Goal: Information Seeking & Learning: Find specific fact

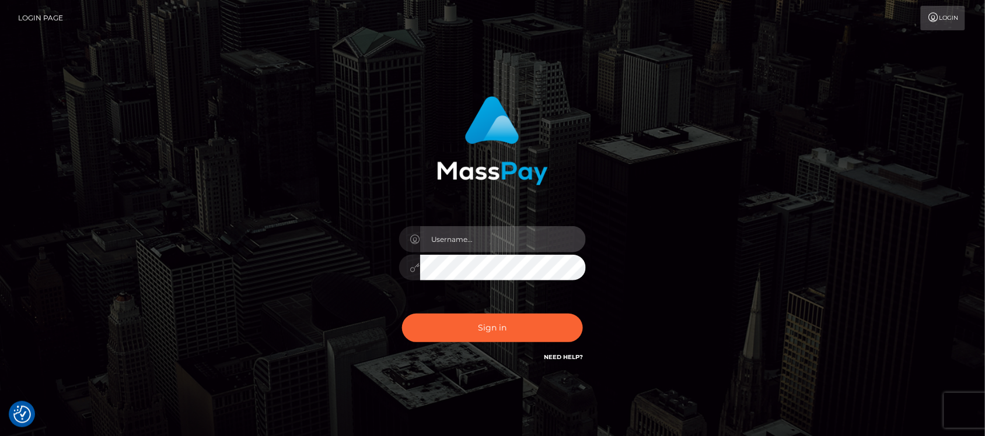
type input "hello.feetfinder"
click at [495, 229] on input "hello.feetfinder" at bounding box center [503, 239] width 166 height 26
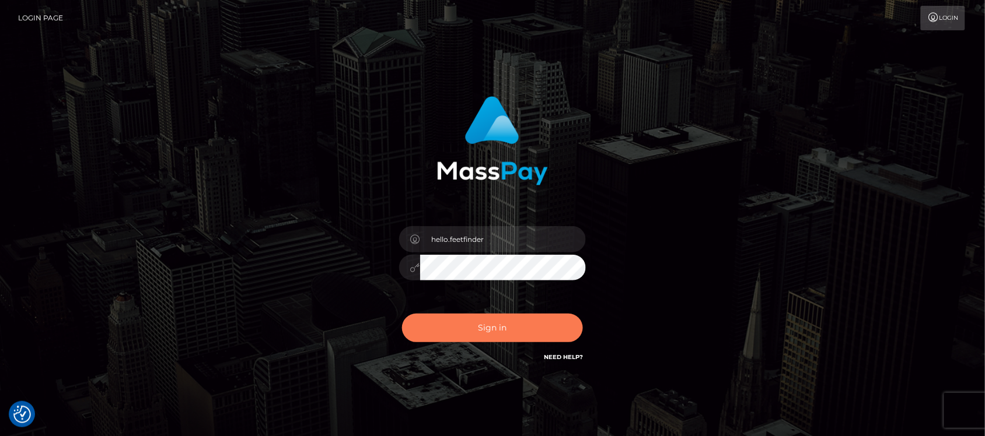
click at [521, 327] on button "Sign in" at bounding box center [492, 328] width 181 height 29
type input "hello.feetfinder"
click at [509, 337] on button "Sign in" at bounding box center [492, 328] width 181 height 29
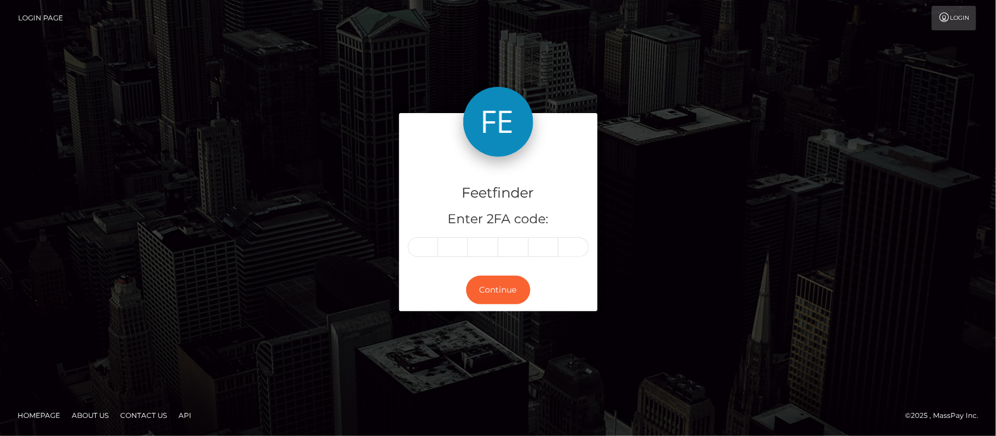
click at [424, 249] on input "text" at bounding box center [423, 247] width 30 height 20
type input "8"
type input "5"
type input "7"
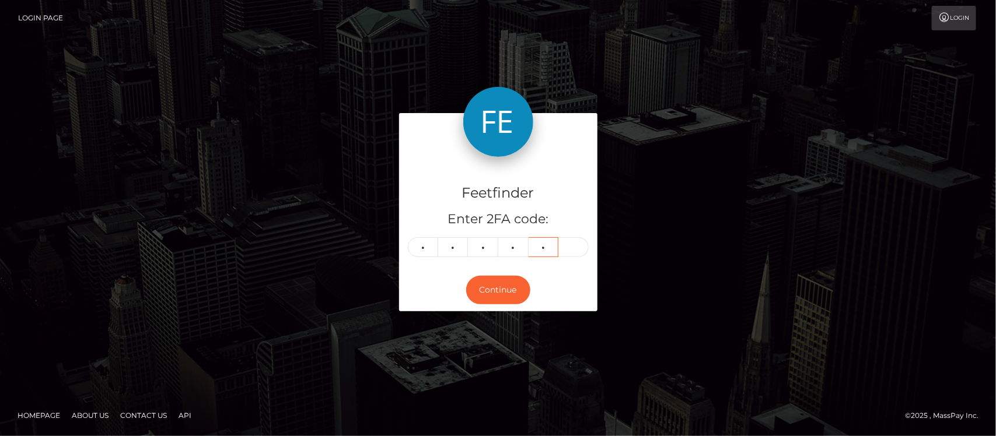
type input "6"
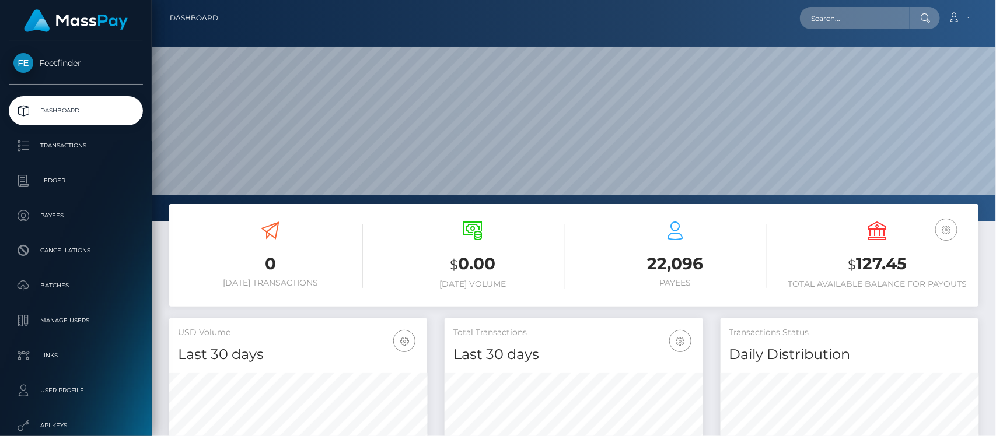
scroll to position [206, 258]
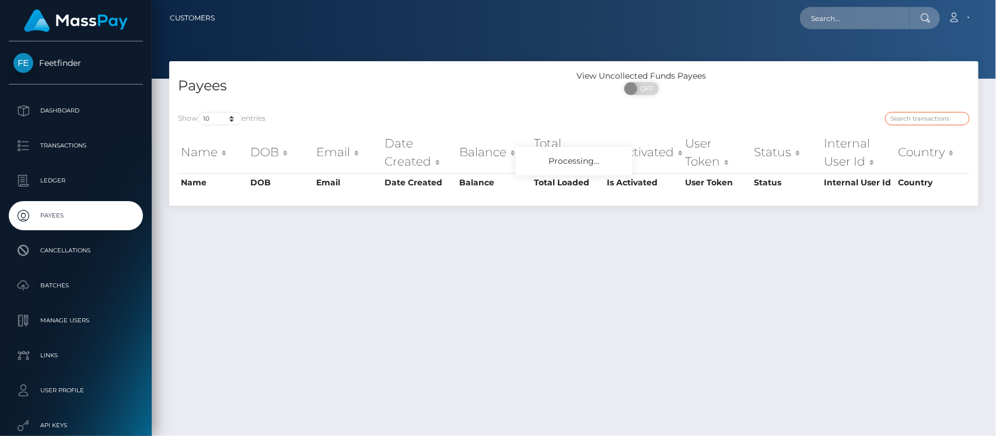
click at [910, 114] on input "search" at bounding box center [927, 118] width 85 height 13
paste input "05da6eb6-7a0e-11f0-8023-0266f44cc279"
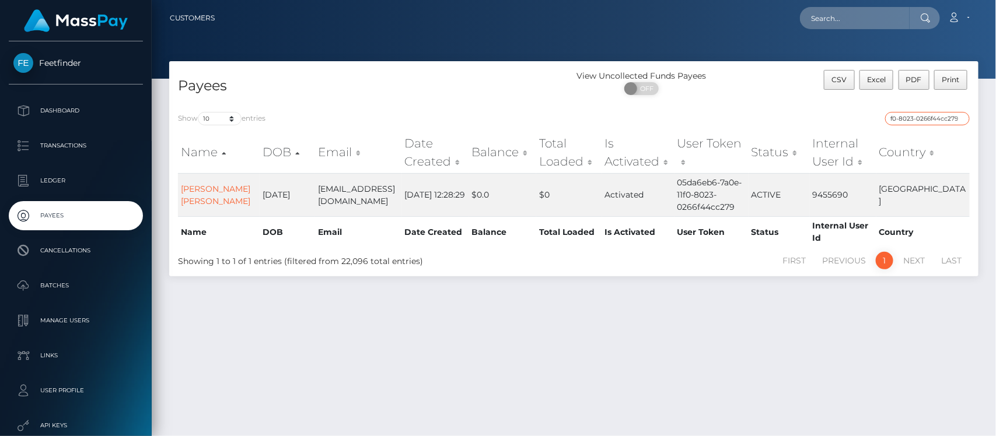
type input "05da6eb6-7a0e-11f0-8023-0266f44cc279"
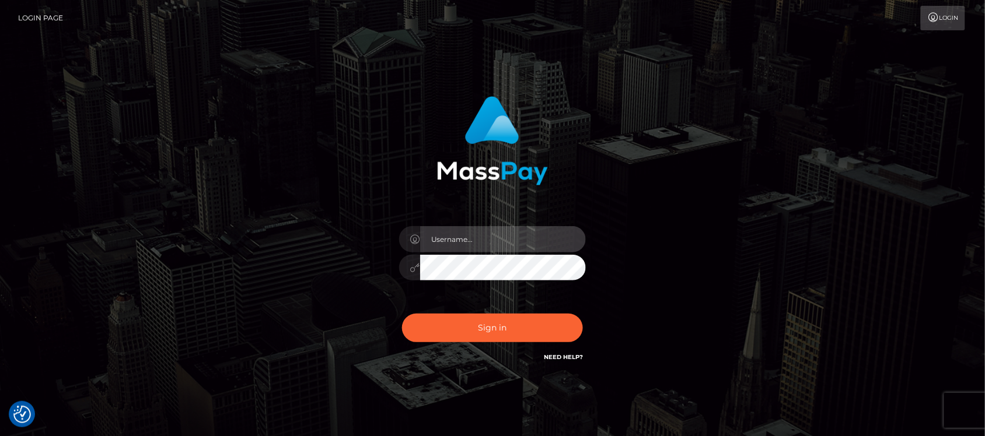
type input "hello.feetfinder"
click at [505, 231] on input "hello.feetfinder" at bounding box center [503, 239] width 166 height 26
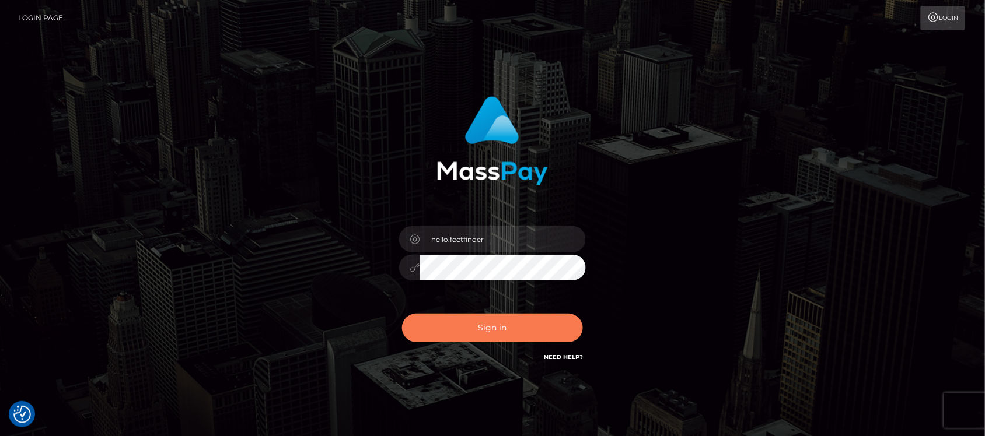
click at [481, 316] on button "Sign in" at bounding box center [492, 328] width 181 height 29
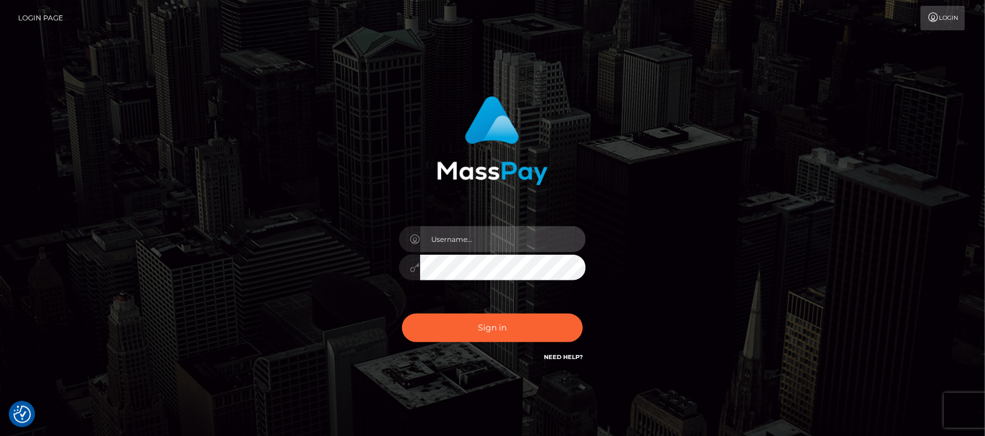
type input "hello.feetfinder"
click at [519, 235] on input "hello.feetfinder" at bounding box center [503, 239] width 166 height 26
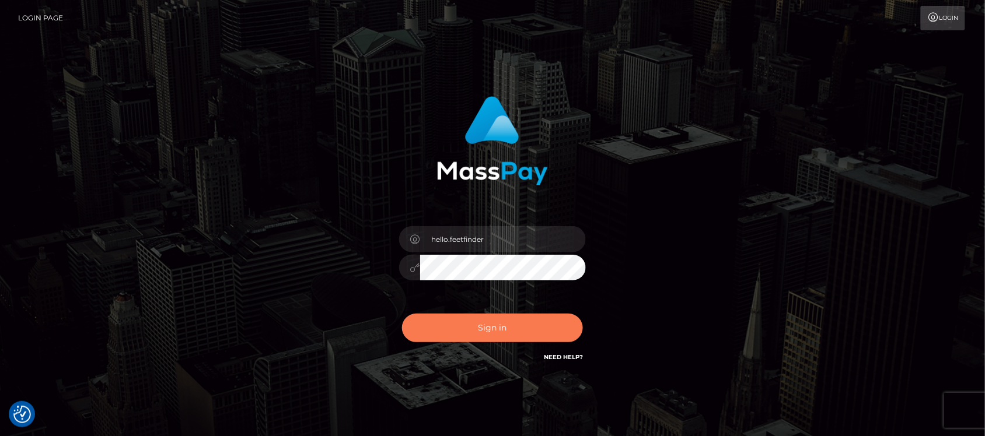
click at [534, 331] on button "Sign in" at bounding box center [492, 328] width 181 height 29
type input "hello.feetfinder"
click at [531, 321] on button "Sign in" at bounding box center [492, 328] width 181 height 29
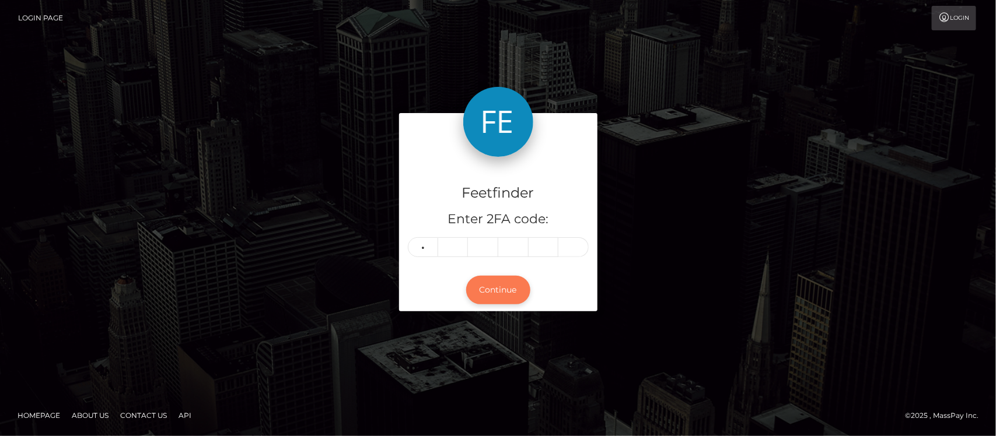
type input "0"
type input "3"
type input "4"
type input "7"
type input "2"
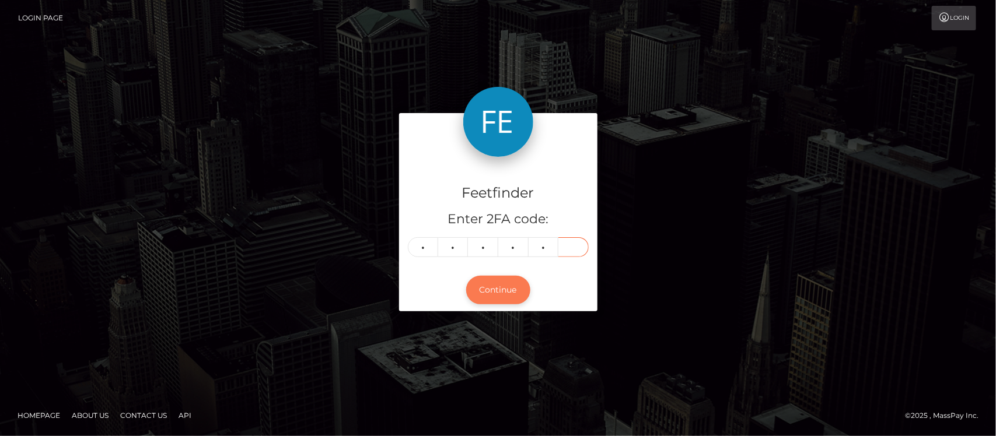
type input "6"
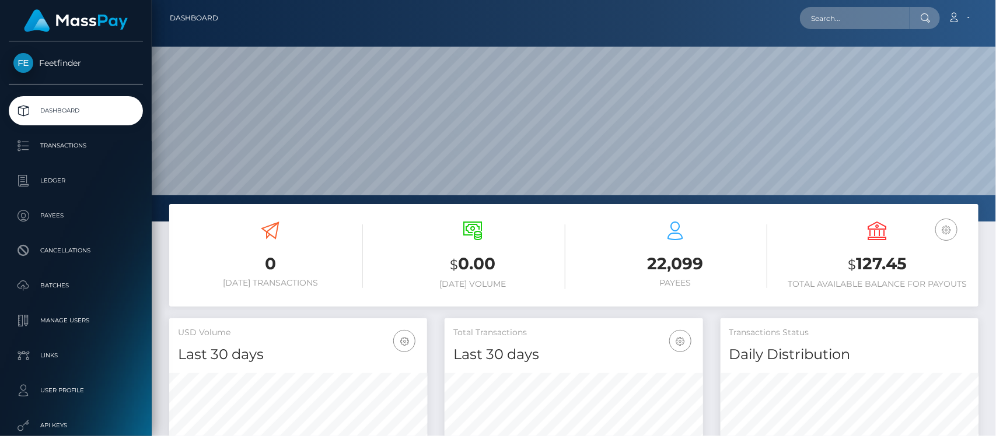
scroll to position [206, 258]
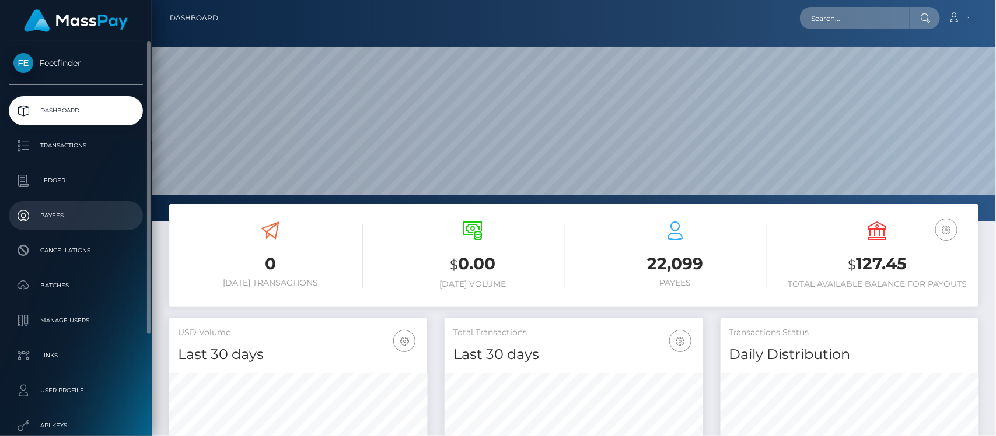
click at [50, 210] on p "Payees" at bounding box center [75, 216] width 125 height 18
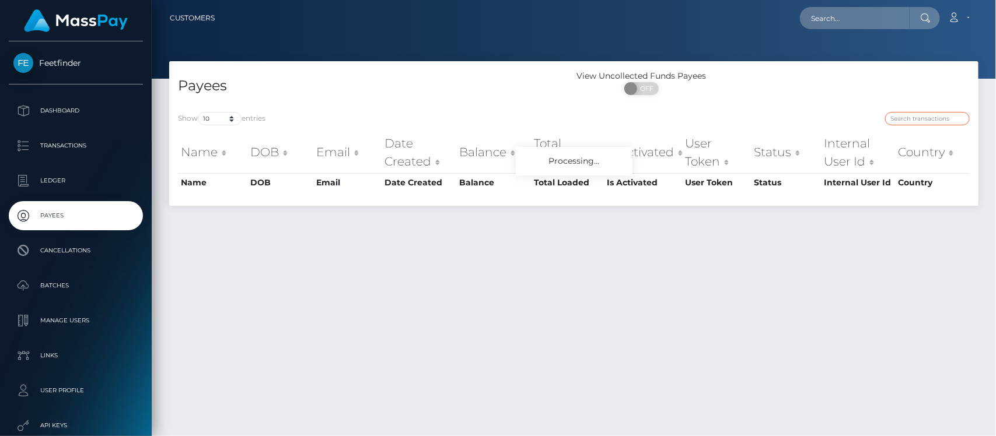
click at [936, 121] on input "search" at bounding box center [927, 118] width 85 height 13
paste input "d64870af-784a-11f0-9703-0266f44cc279"
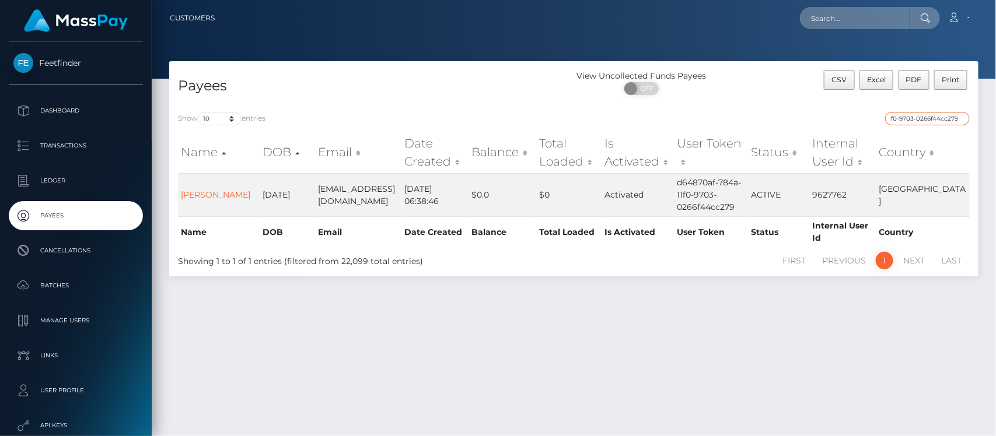
type input "d64870af-784a-11f0-9703-0266f44cc279"
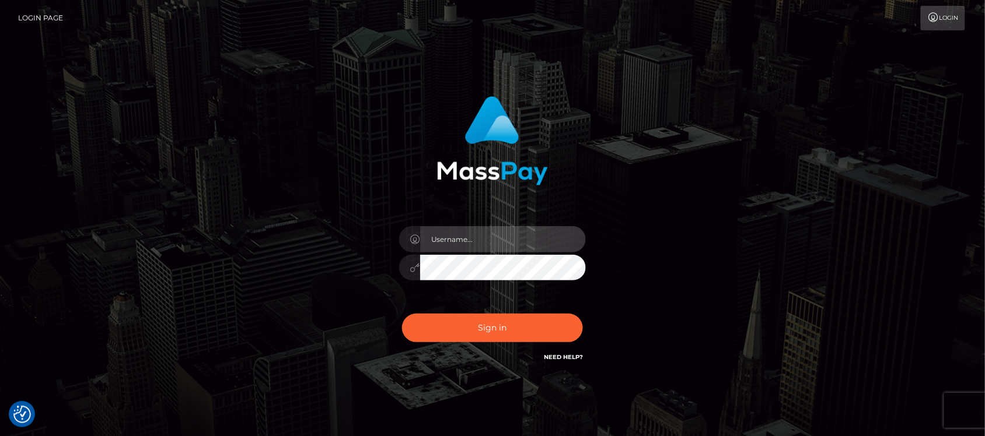
type input "hello.feetfinder"
click at [493, 245] on input "hello.feetfinder" at bounding box center [503, 239] width 166 height 26
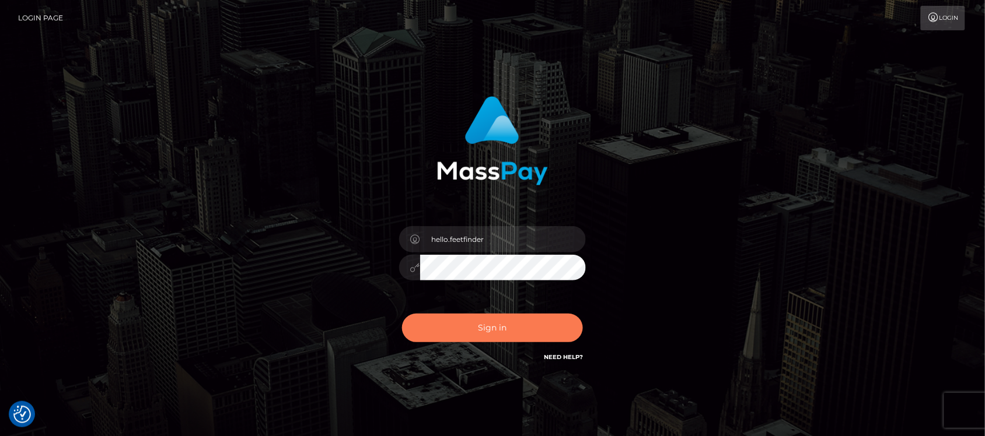
click at [492, 323] on button "Sign in" at bounding box center [492, 328] width 181 height 29
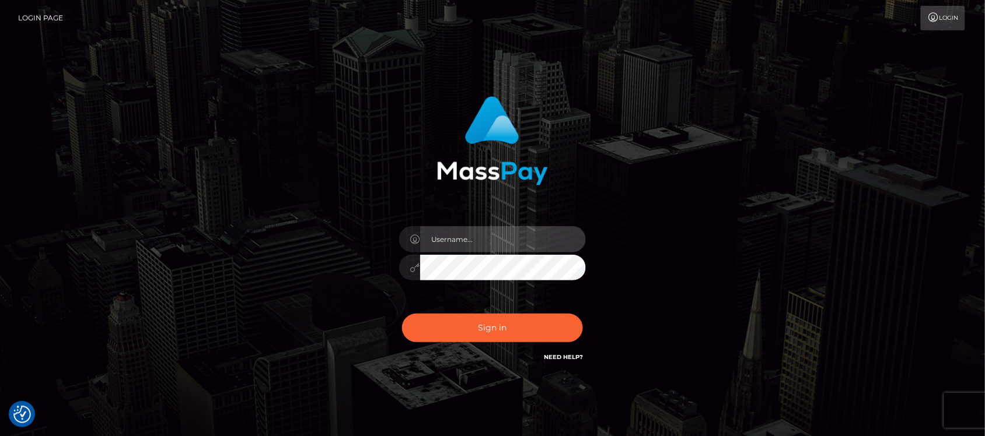
type input "hello.feetfinder"
click at [508, 237] on input "hello.feetfinder" at bounding box center [503, 239] width 166 height 26
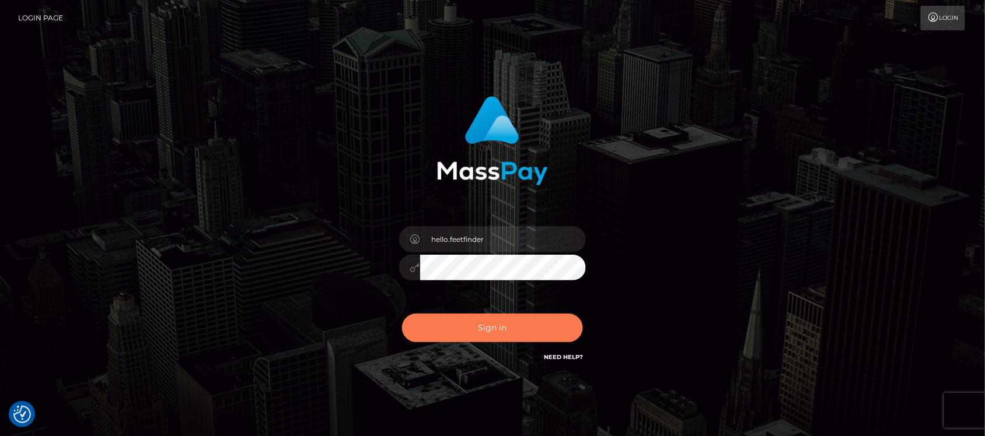
click at [471, 323] on button "Sign in" at bounding box center [492, 328] width 181 height 29
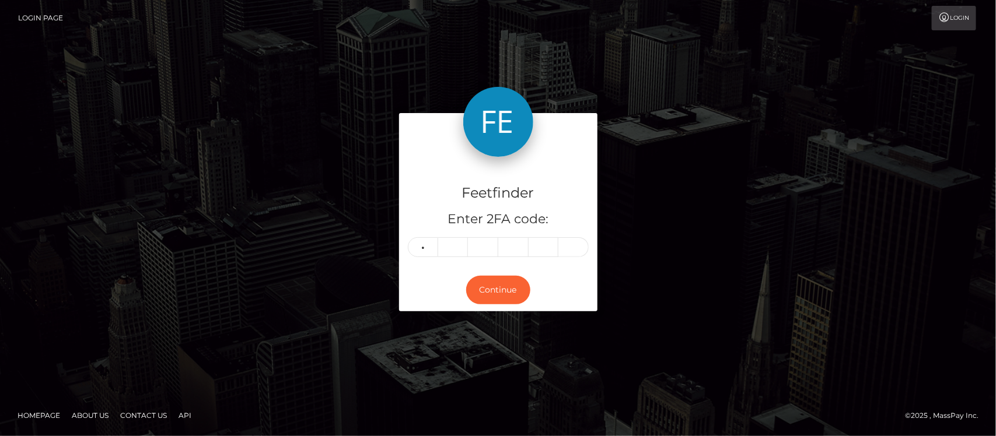
type input "0"
type input "9"
type input "1"
type input "8"
type input "4"
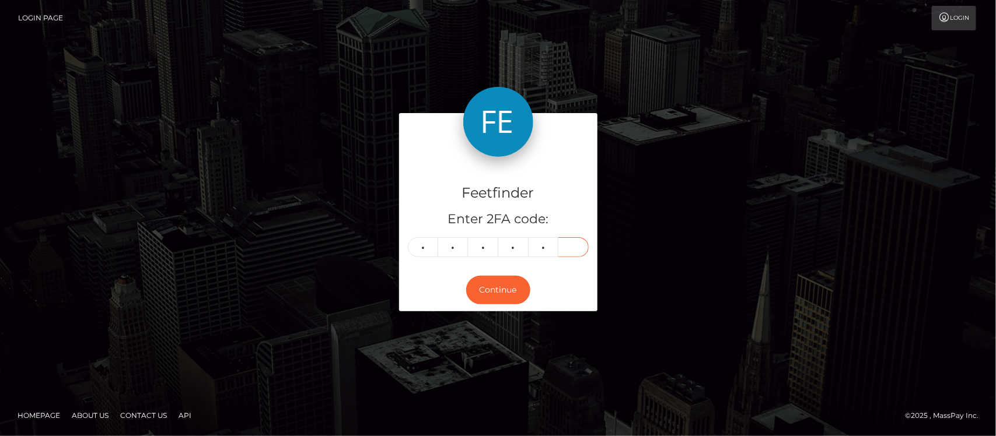
type input "1"
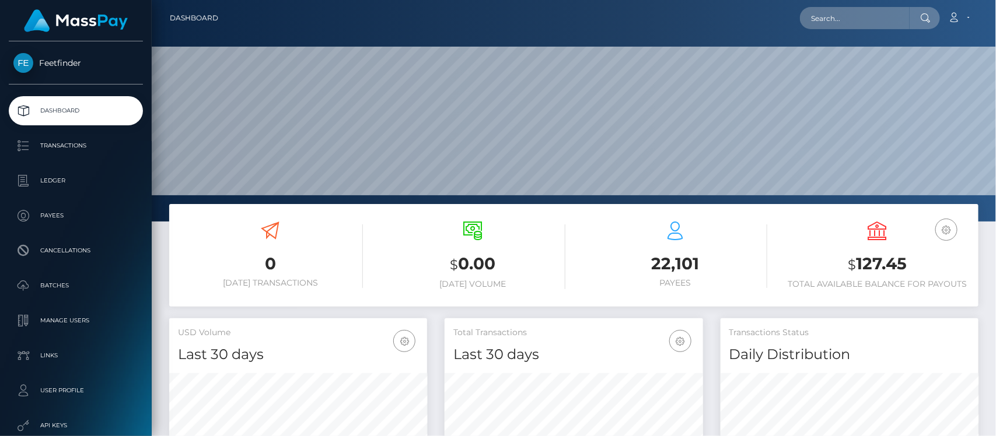
scroll to position [206, 258]
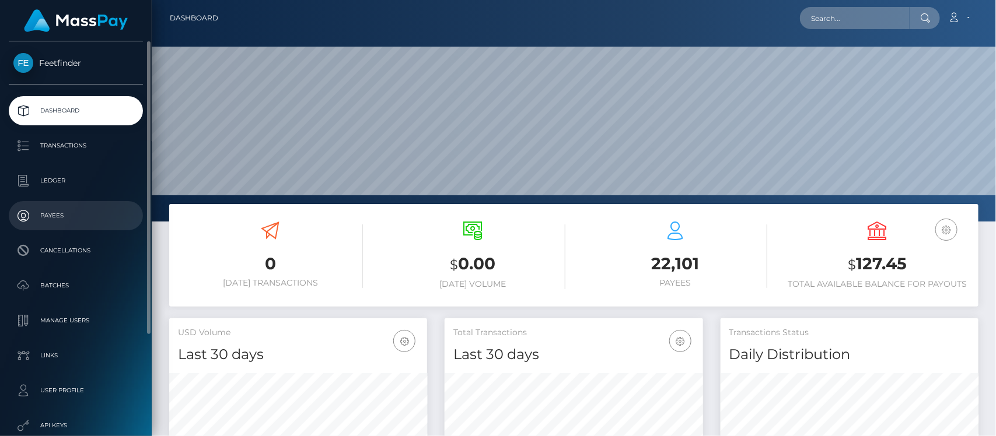
click at [60, 214] on p "Payees" at bounding box center [75, 216] width 125 height 18
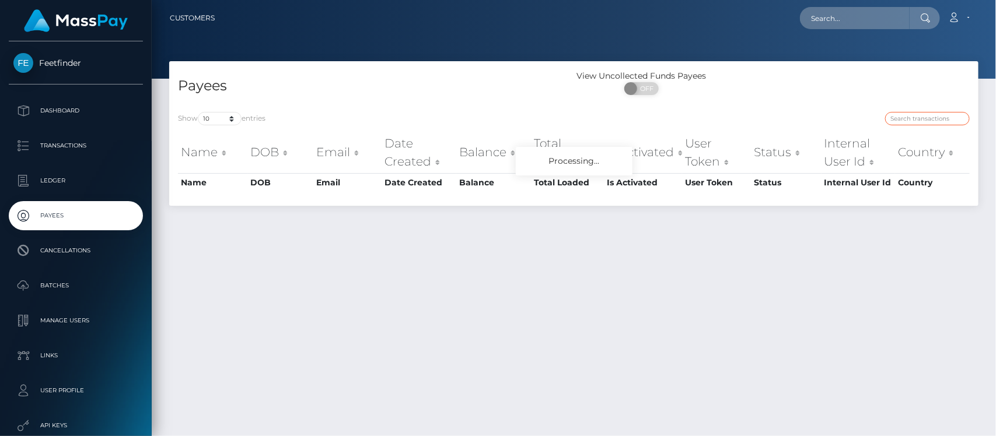
click at [910, 114] on input "search" at bounding box center [927, 118] width 85 height 13
paste input "266c4279-71bc-11f0-87f1-0266f44cc279"
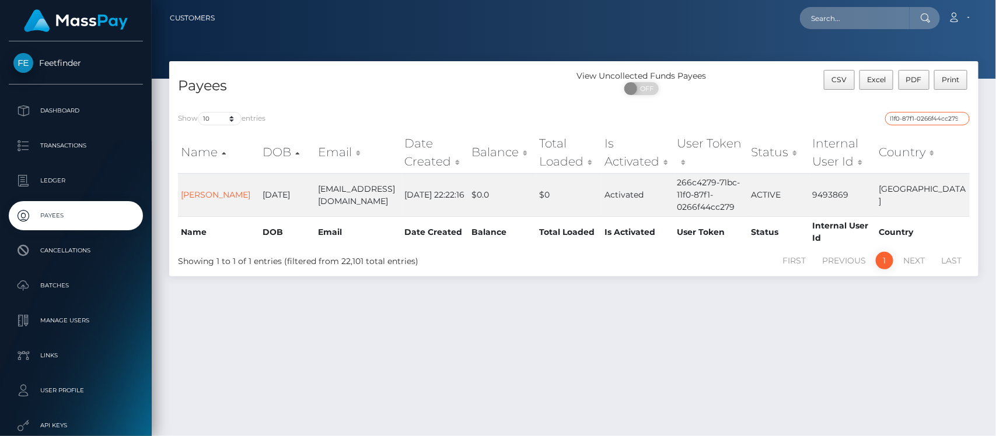
type input "266c4279-71bc-11f0-87f1-0266f44cc279"
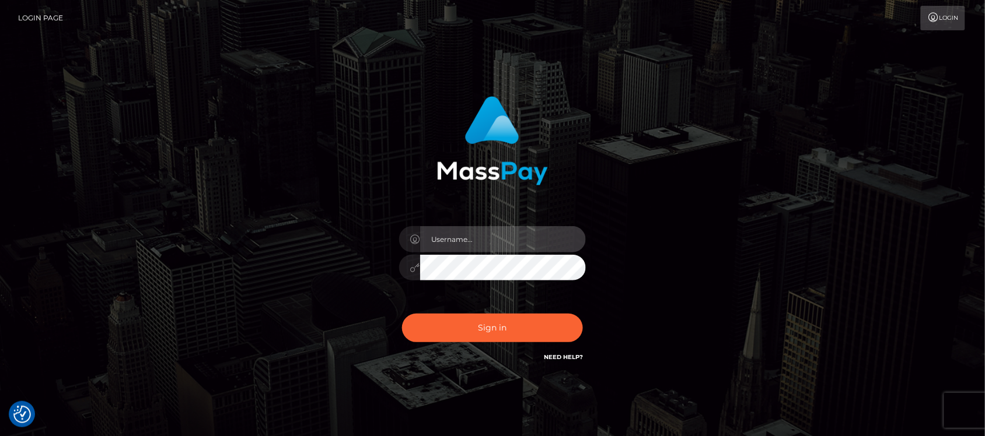
type input "hello.feetfinder"
click at [499, 243] on input "hello.feetfinder" at bounding box center [503, 239] width 166 height 26
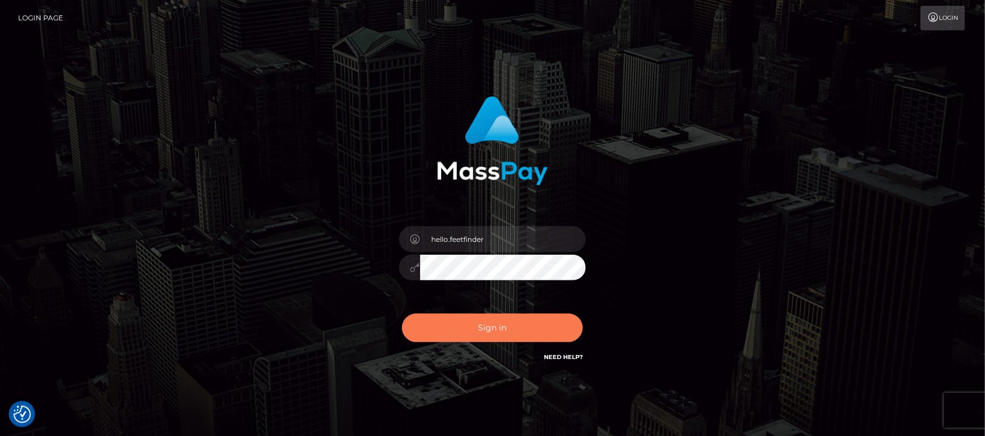
click at [452, 327] on button "Sign in" at bounding box center [492, 328] width 181 height 29
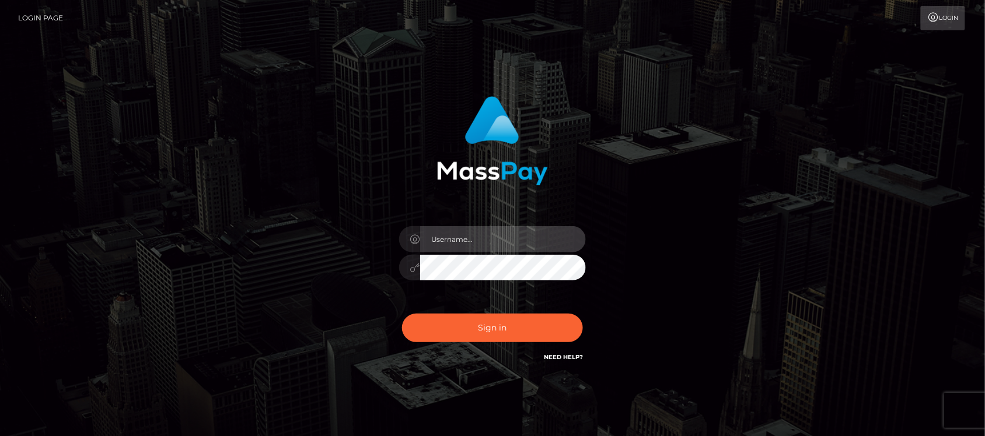
type input "hello.feetfinder"
click at [541, 243] on input "hello.feetfinder" at bounding box center [503, 239] width 166 height 26
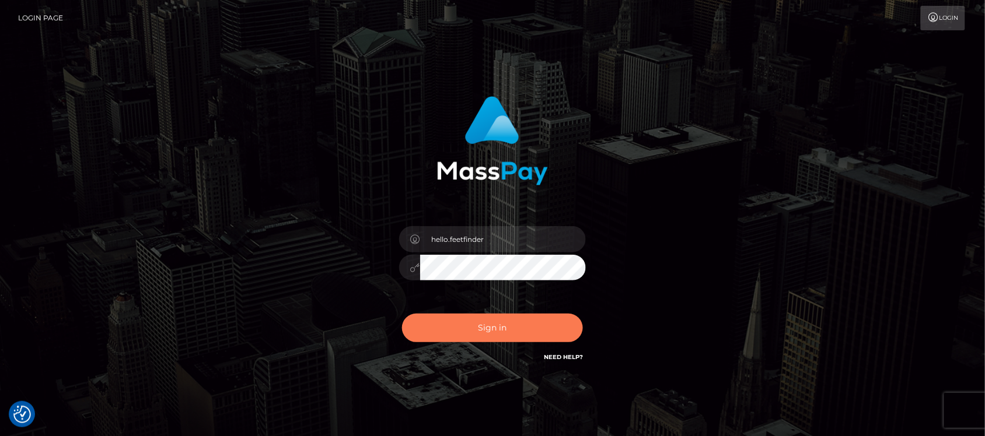
click at [447, 318] on button "Sign in" at bounding box center [492, 328] width 181 height 29
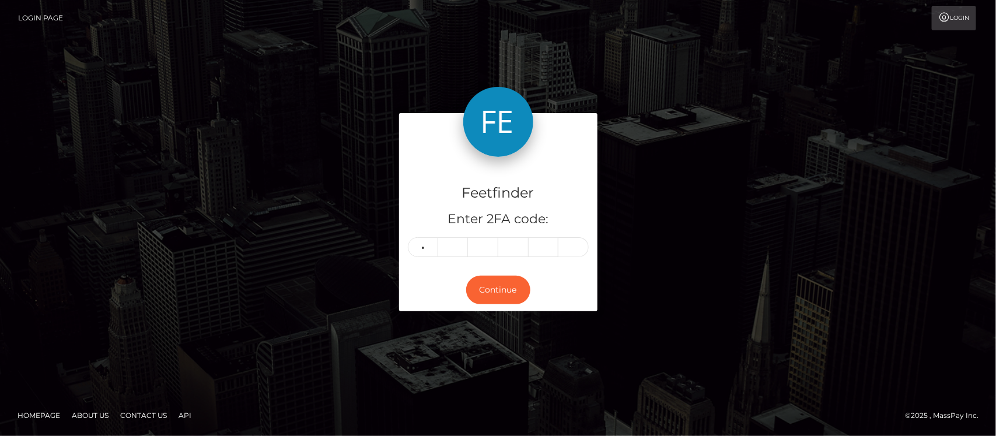
type input "2"
type input "8"
type input "6"
type input "8"
type input "9"
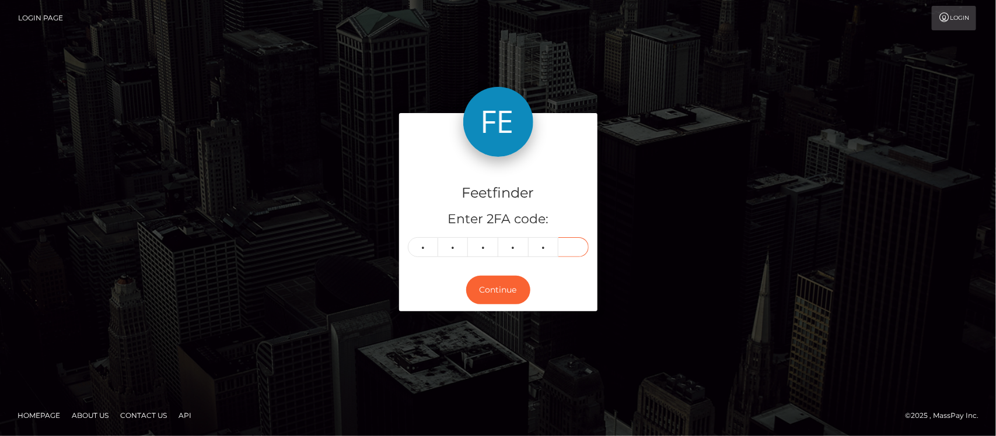
type input "8"
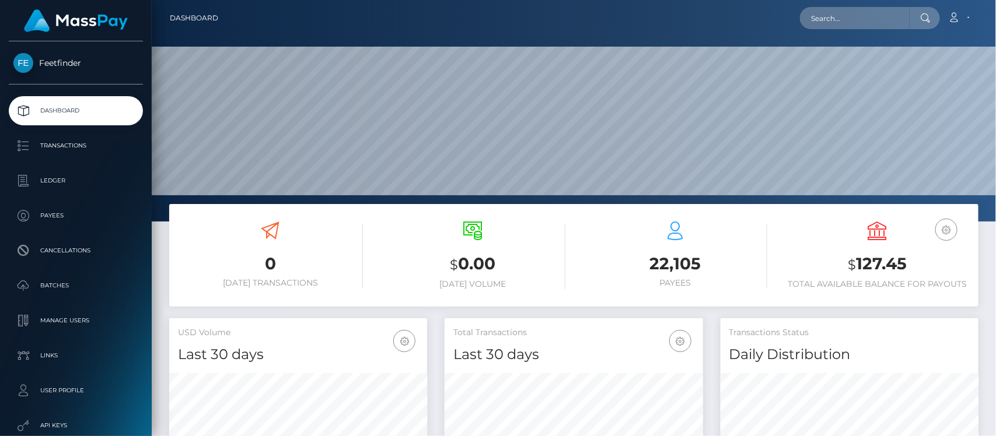
scroll to position [206, 258]
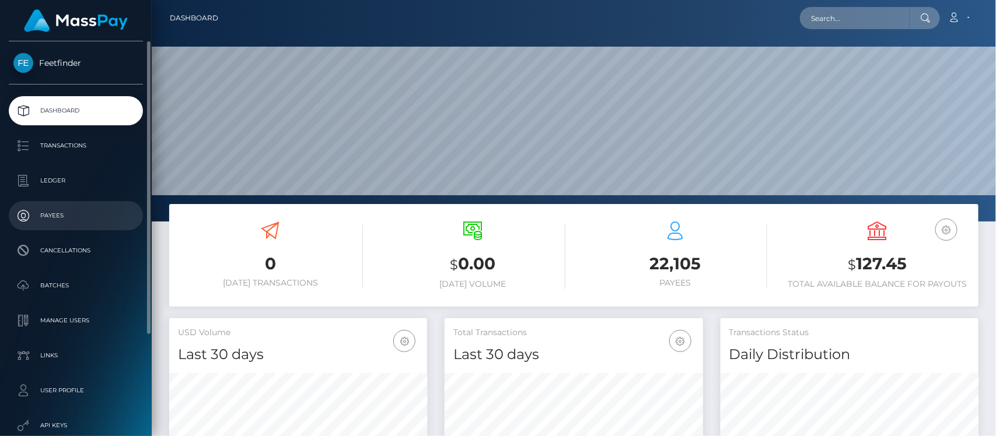
click at [42, 210] on p "Payees" at bounding box center [75, 216] width 125 height 18
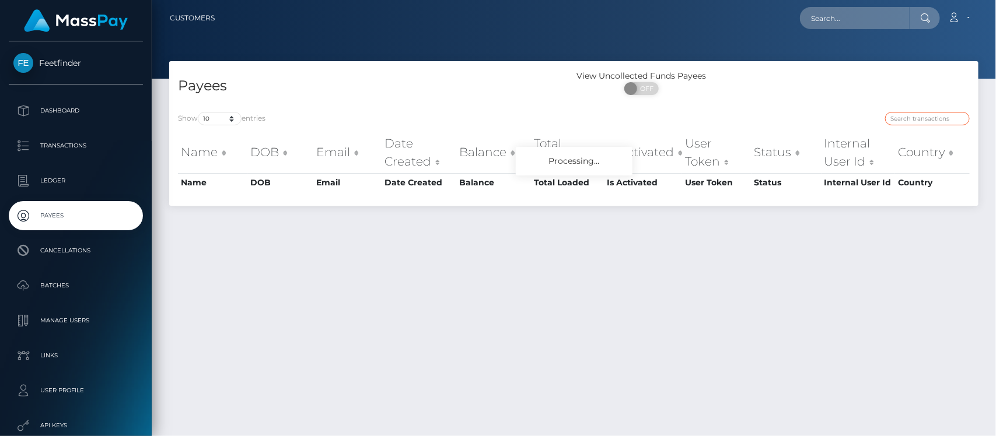
click at [940, 121] on input "search" at bounding box center [927, 118] width 85 height 13
paste input "397cf7f2-6716-11f0-b1fb-02a8c2768cb9"
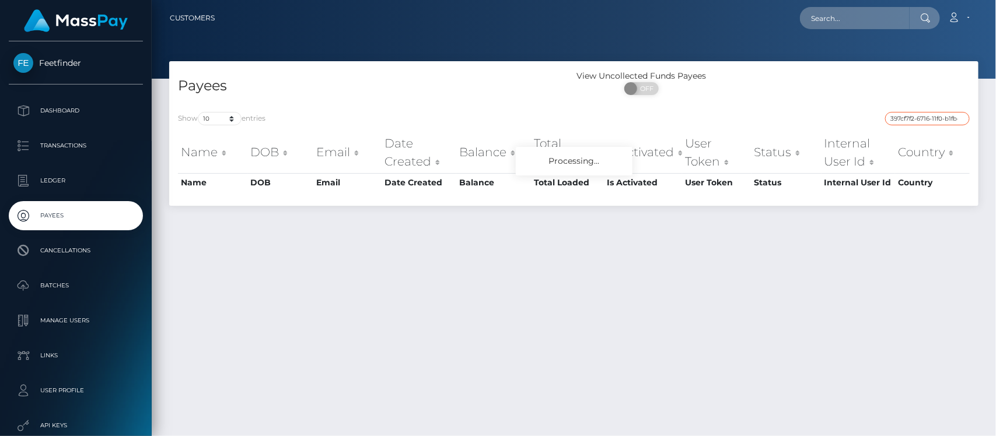
scroll to position [0, 47]
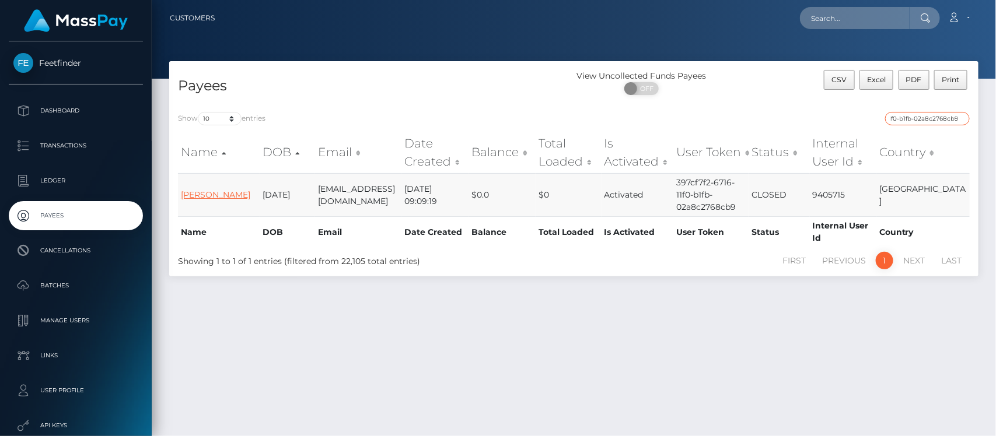
type input "397cf7f2-6716-11f0-b1fb-02a8c2768cb9"
click at [199, 199] on link "[PERSON_NAME]" at bounding box center [215, 195] width 69 height 11
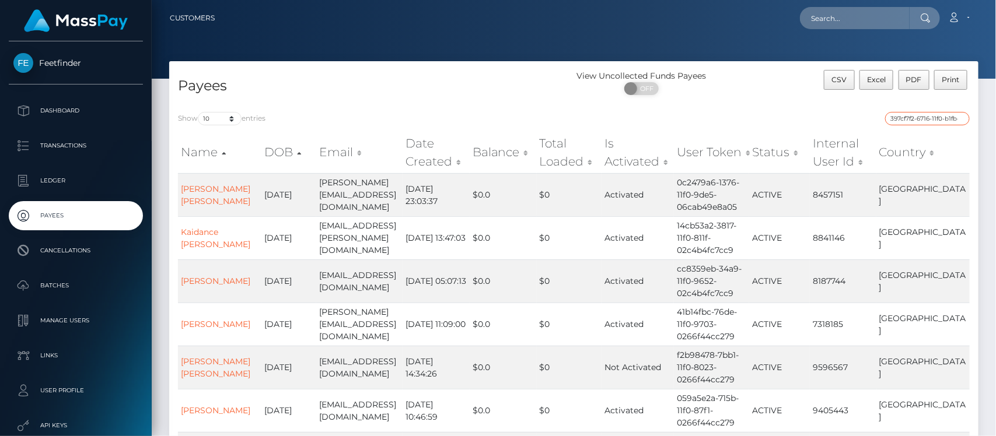
click at [935, 120] on input "397cf7f2-6716-11f0-b1fb-02a8c2768cb9" at bounding box center [927, 118] width 85 height 13
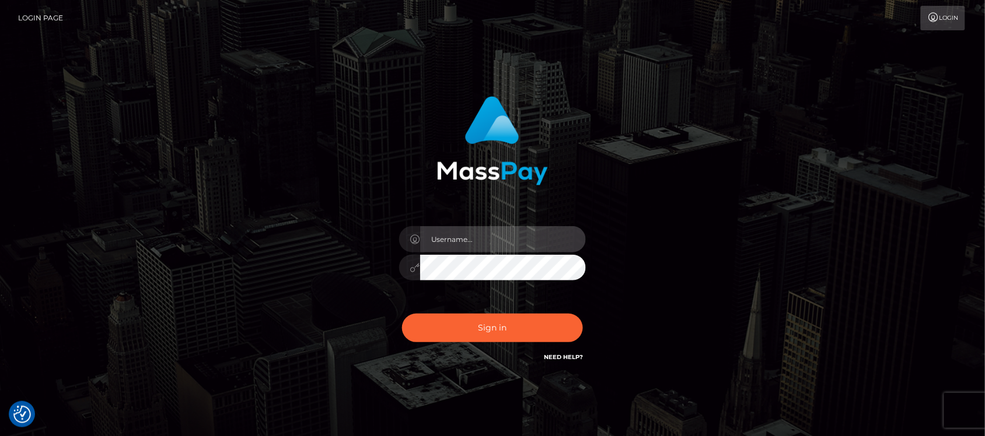
type input "hello.feetfinder"
click at [485, 244] on input "hello.feetfinder" at bounding box center [503, 239] width 166 height 26
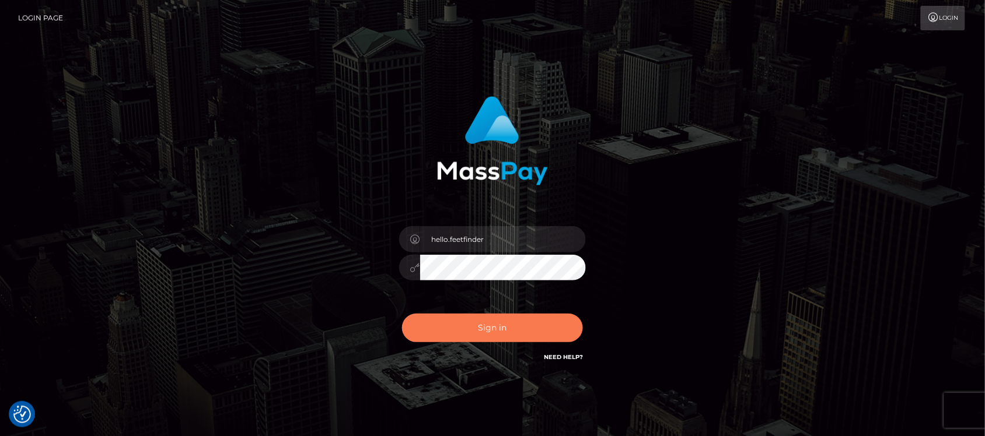
click at [530, 330] on button "Sign in" at bounding box center [492, 328] width 181 height 29
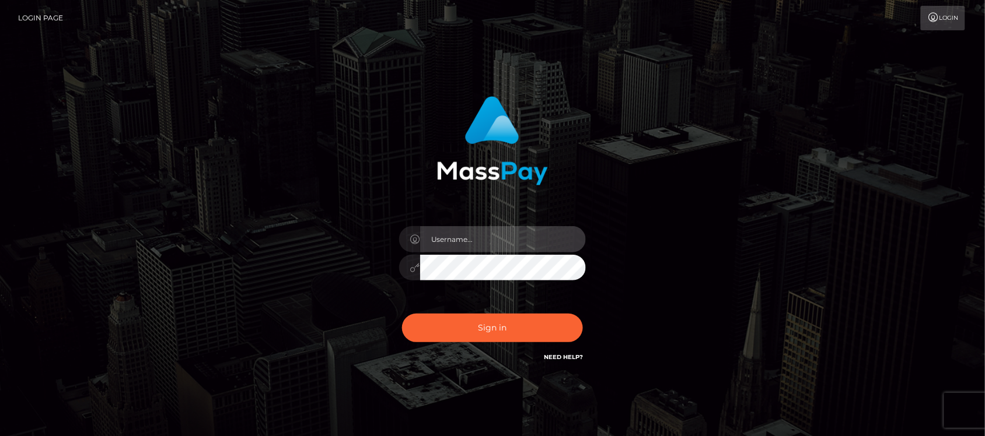
type input "hello.feetfinder"
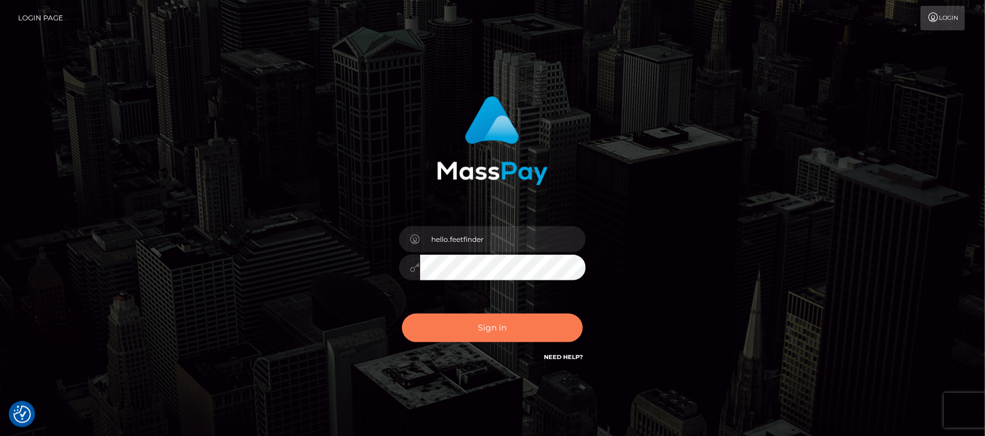
click at [530, 328] on button "Sign in" at bounding box center [492, 328] width 181 height 29
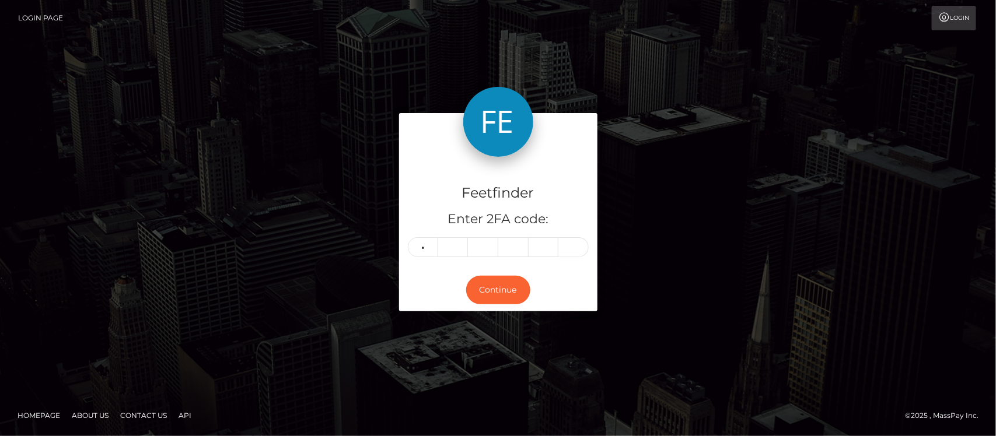
type input "7"
type input "2"
type input "4"
type input "2"
type input "8"
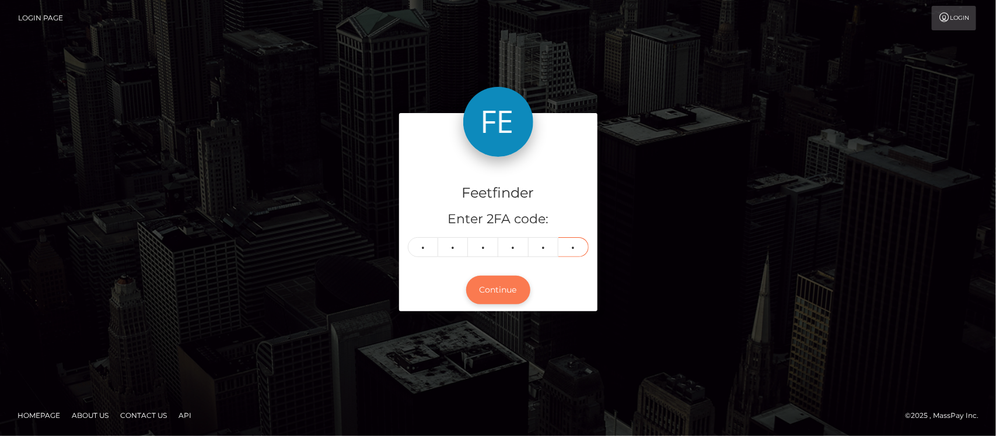
type input "2"
click at [518, 298] on button "Continue" at bounding box center [498, 290] width 64 height 29
click at [505, 293] on button "Continue" at bounding box center [498, 290] width 64 height 29
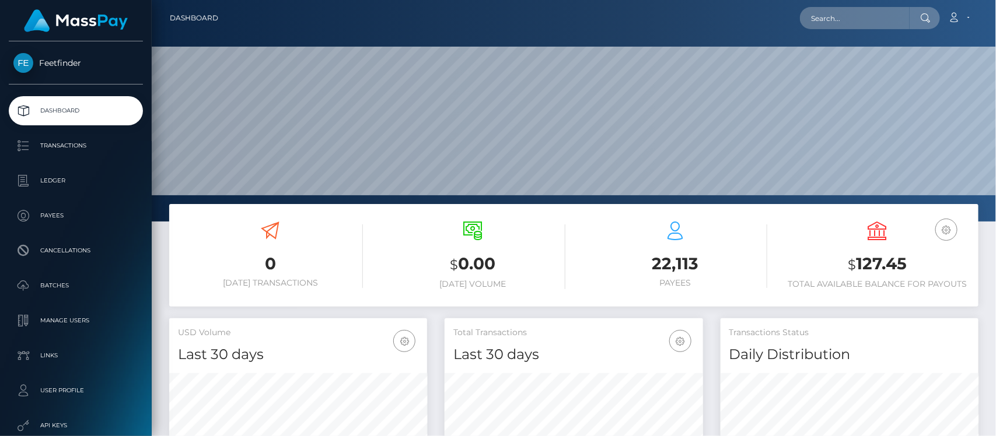
scroll to position [206, 258]
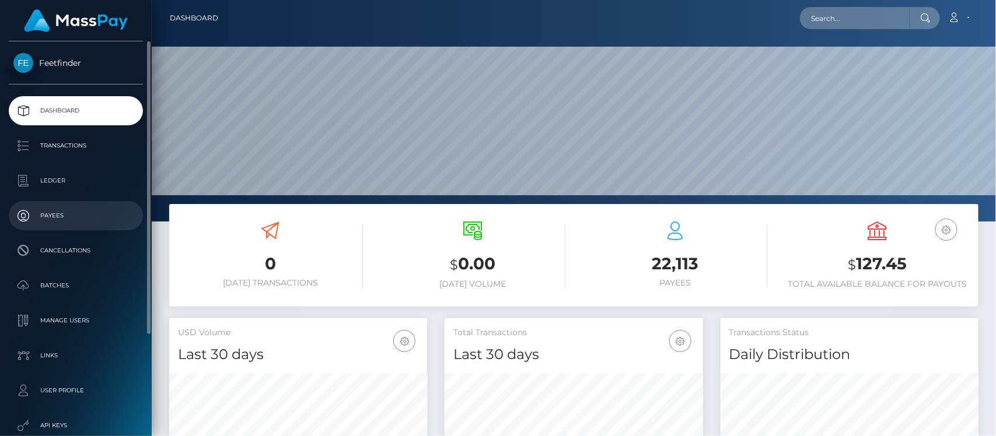
click at [65, 214] on p "Payees" at bounding box center [75, 216] width 125 height 18
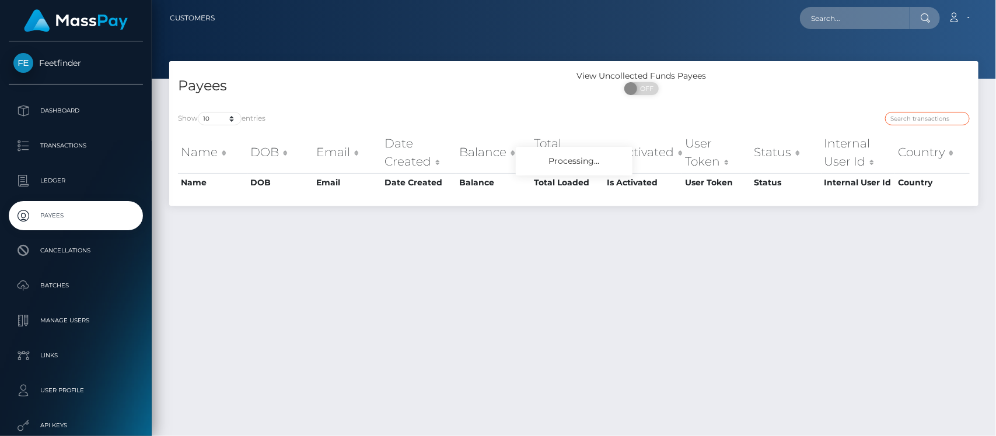
click at [940, 116] on input "search" at bounding box center [927, 118] width 85 height 13
paste input "ebb27f60-6de2-11f0-87f1-0266f44cc279"
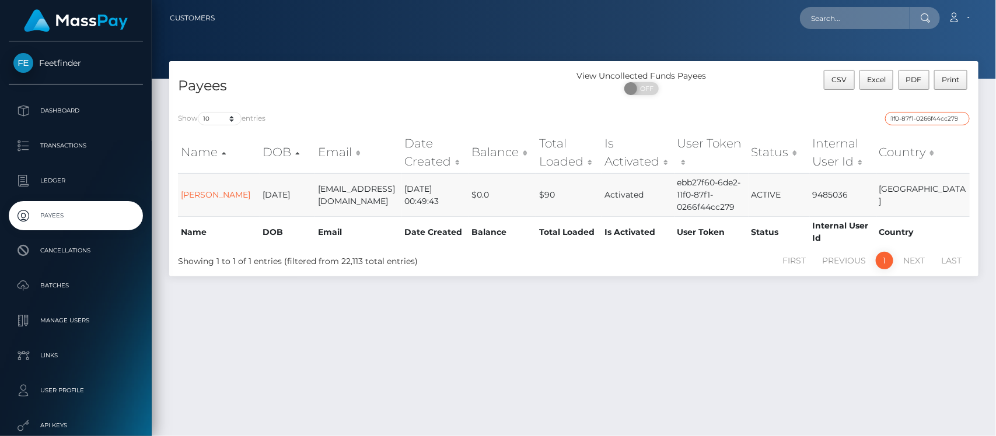
type input "ebb27f60-6de2-11f0-87f1-0266f44cc279"
drag, startPoint x: 560, startPoint y: 197, endPoint x: 468, endPoint y: 191, distance: 92.3
click at [539, 200] on tr "Jasmine Hedley 1989-04-24 jasmineseverina@yahoo.com 2025-07-31 00:49:43 $0.0 $9…" at bounding box center [574, 194] width 792 height 43
click at [195, 196] on link "Jasmine Hedley" at bounding box center [215, 195] width 69 height 11
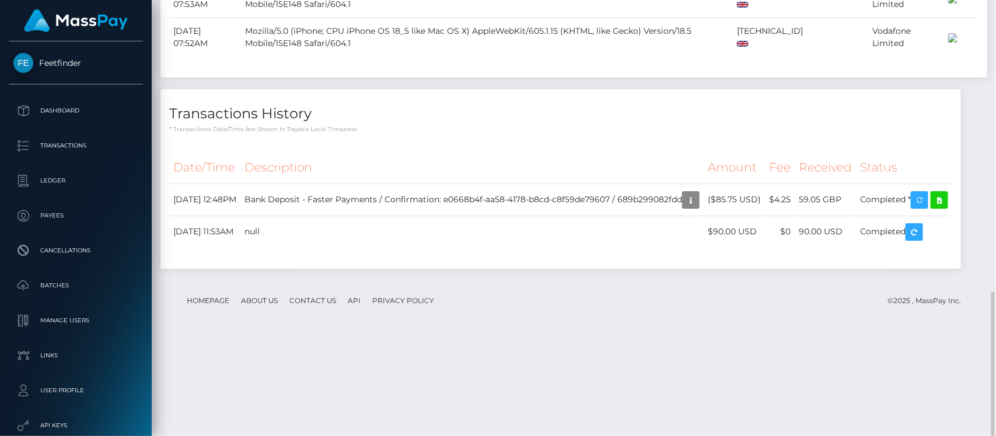
scroll to position [140, 258]
